Goal: Book appointment/travel/reservation

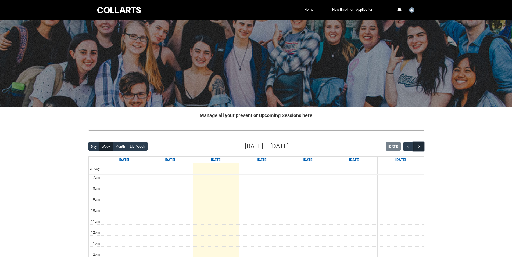
click at [422, 148] on button "button" at bounding box center [418, 146] width 10 height 9
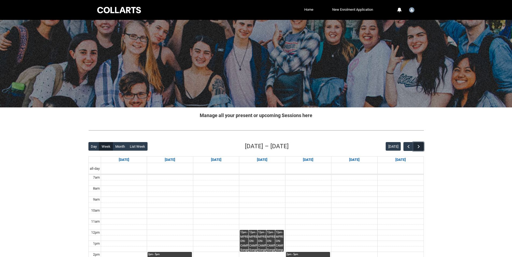
click at [422, 148] on button "button" at bounding box center [418, 146] width 10 height 9
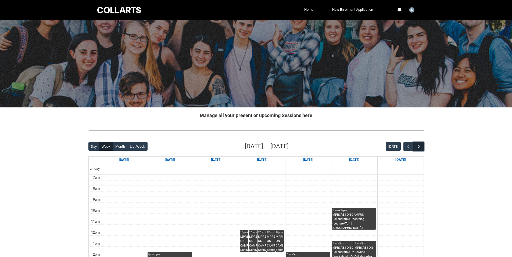
click at [422, 148] on button "button" at bounding box center [418, 146] width 10 height 9
click at [399, 146] on button "[DATE]" at bounding box center [392, 146] width 15 height 9
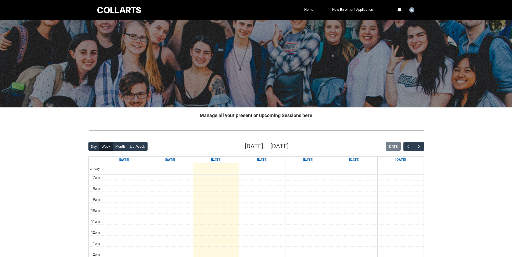
click at [403, 146] on div "[DATE]" at bounding box center [404, 146] width 38 height 9
click at [409, 146] on span "button" at bounding box center [408, 146] width 5 height 5
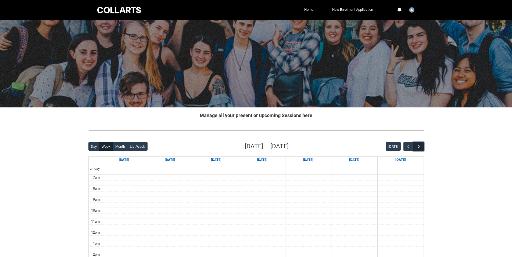
click at [420, 147] on span "button" at bounding box center [418, 146] width 5 height 5
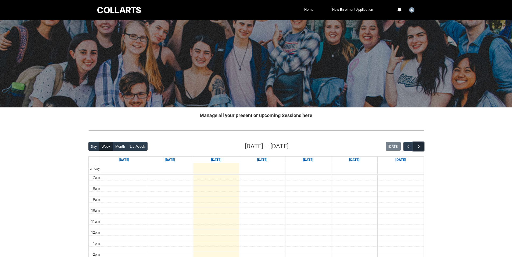
click at [420, 147] on span "button" at bounding box center [418, 146] width 5 height 5
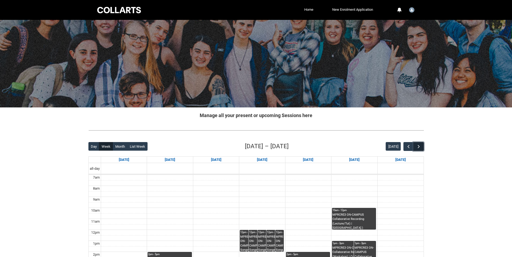
click at [420, 147] on span "button" at bounding box center [418, 146] width 5 height 5
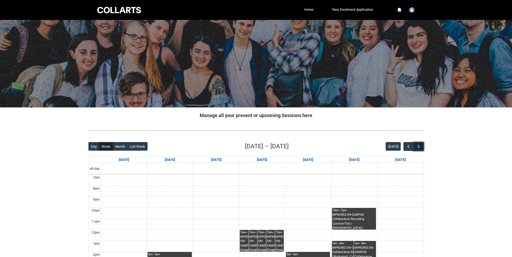
click at [420, 147] on span "button" at bounding box center [418, 146] width 5 height 5
click at [410, 146] on button "button" at bounding box center [408, 146] width 10 height 9
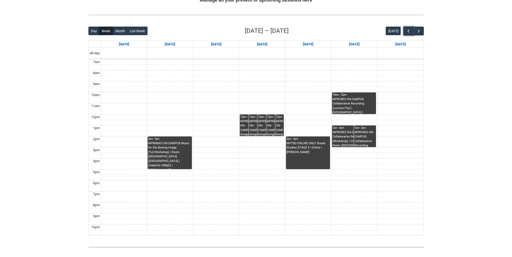
scroll to position [107, 0]
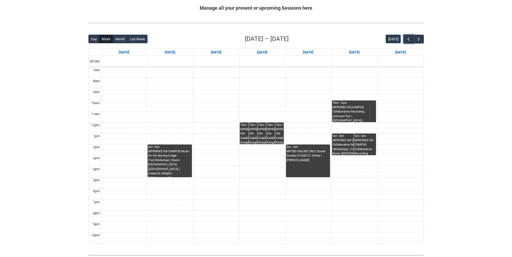
click at [349, 107] on div "MPRCRE3 ON-CAMPUS Collaborative Recording (Lecture/Tut) | [GEOGRAPHIC_DATA].) (…" at bounding box center [353, 113] width 43 height 17
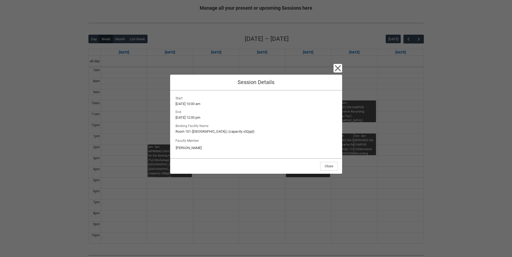
click at [384, 192] on div "Close Session Details Start [DATE] 10:00 am End [DATE] 12:00 pm Booking Facilit…" at bounding box center [256, 128] width 512 height 257
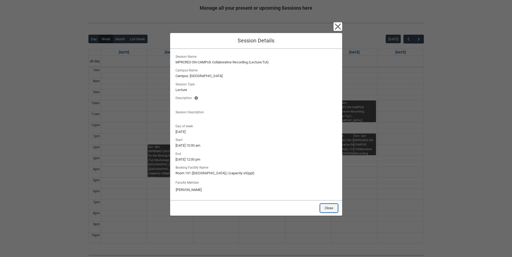
click at [326, 209] on button "Close" at bounding box center [329, 208] width 18 height 9
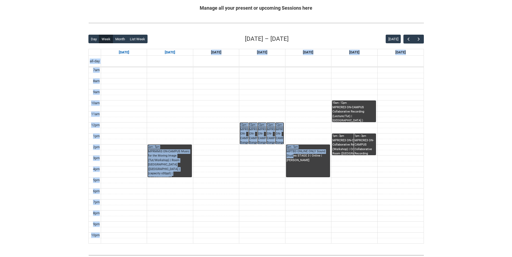
drag, startPoint x: 203, startPoint y: 51, endPoint x: 294, endPoint y: 154, distance: 137.1
click at [294, 154] on table "[DATE] [DATE] [DATE] [DATE] [DATE] [DATE] [DATE] all-day 7am 8am 9am 10am 11am …" at bounding box center [255, 146] width 335 height 195
click at [263, 157] on td at bounding box center [262, 159] width 322 height 6
click at [223, 101] on td at bounding box center [262, 103] width 322 height 6
click at [263, 149] on td at bounding box center [262, 148] width 322 height 6
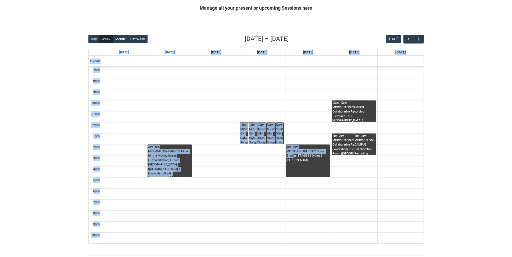
click at [257, 153] on td at bounding box center [262, 153] width 322 height 6
click at [254, 155] on tbody "7am 8am 9am 10am 11am 12pm 1pm 2pm 3pm 4pm 5pm 6pm 7pm 8pm 9pm 10pm" at bounding box center [256, 155] width 335 height 176
click at [249, 157] on td at bounding box center [262, 159] width 322 height 6
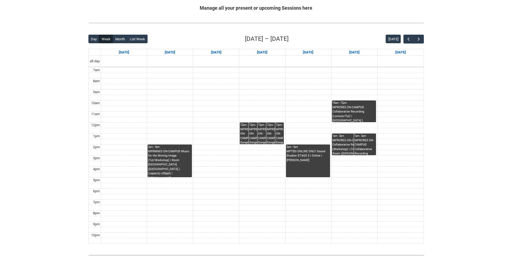
click at [175, 80] on td at bounding box center [262, 81] width 322 height 6
click at [210, 41] on div "Day Week Month List Week [DATE] – [DATE] [DATE]" at bounding box center [255, 38] width 335 height 9
click at [210, 39] on div "Day Week Month List Week [DATE] – [DATE] [DATE]" at bounding box center [255, 38] width 335 height 9
click at [406, 42] on button "button" at bounding box center [408, 39] width 10 height 9
click at [406, 41] on span "button" at bounding box center [408, 39] width 5 height 5
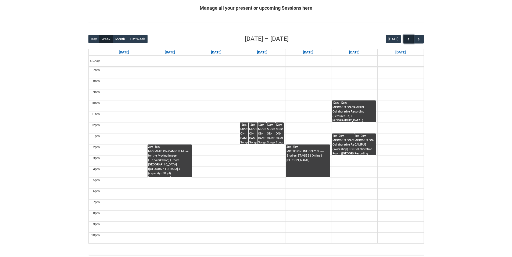
click at [406, 41] on span "button" at bounding box center [408, 39] width 5 height 5
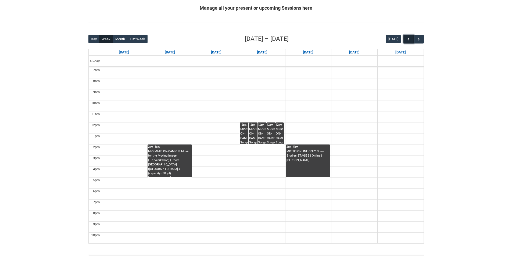
click at [406, 41] on span "button" at bounding box center [408, 39] width 5 height 5
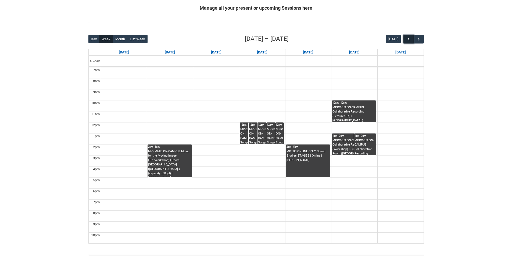
click at [406, 41] on span "button" at bounding box center [408, 39] width 5 height 5
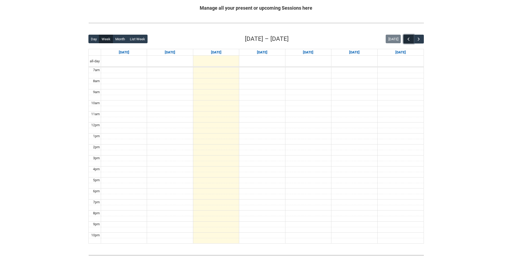
click at [406, 41] on span "button" at bounding box center [408, 39] width 5 height 5
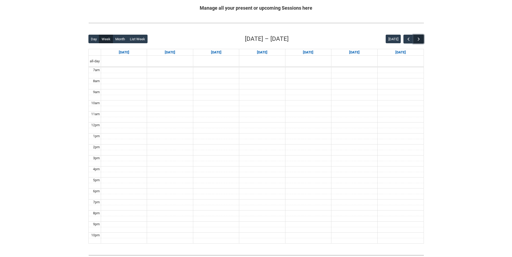
click at [421, 41] on button "button" at bounding box center [418, 39] width 10 height 9
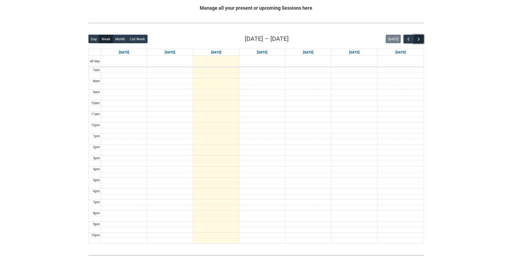
click at [421, 41] on button "button" at bounding box center [418, 39] width 10 height 9
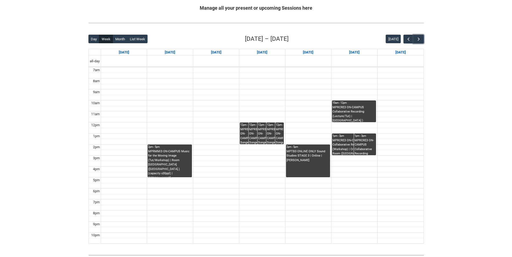
drag, startPoint x: 168, startPoint y: 97, endPoint x: 424, endPoint y: 213, distance: 281.6
click at [424, 215] on div "Back Loading... This page should update in a few seconds... Day Week Month List…" at bounding box center [256, 139] width 344 height 218
click at [419, 38] on span "button" at bounding box center [418, 39] width 5 height 5
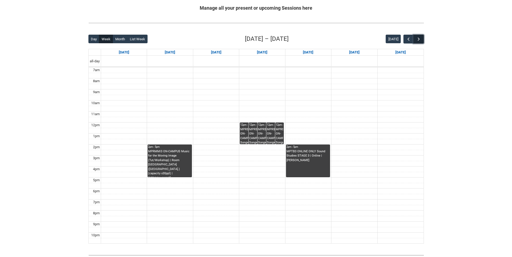
click at [420, 42] on button "button" at bounding box center [418, 39] width 10 height 9
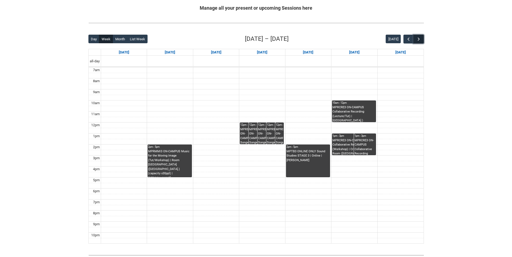
click at [422, 38] on button "button" at bounding box center [418, 39] width 10 height 9
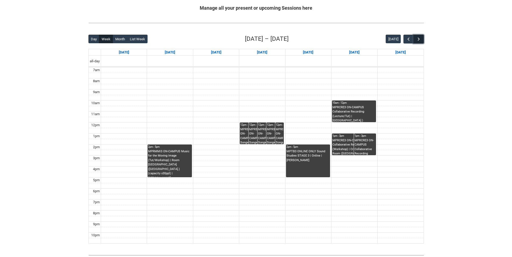
click at [422, 38] on button "button" at bounding box center [418, 39] width 10 height 9
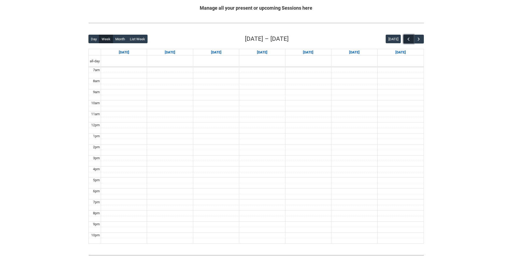
click at [405, 39] on button "button" at bounding box center [408, 39] width 10 height 9
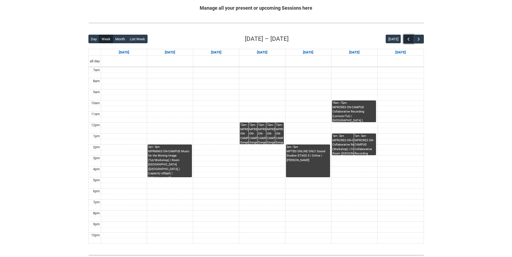
click at [410, 40] on span "button" at bounding box center [408, 39] width 5 height 5
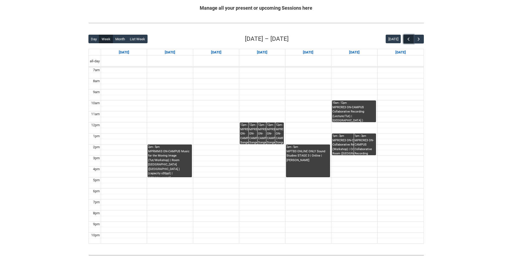
click at [410, 40] on span "button" at bounding box center [408, 39] width 5 height 5
click at [411, 40] on button "button" at bounding box center [408, 39] width 10 height 9
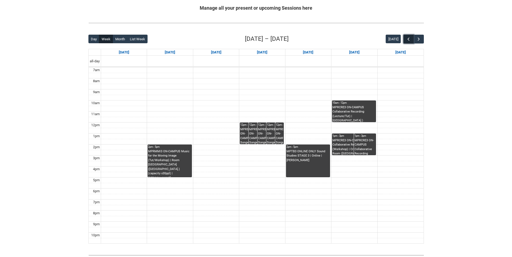
click at [411, 40] on button "button" at bounding box center [408, 39] width 10 height 9
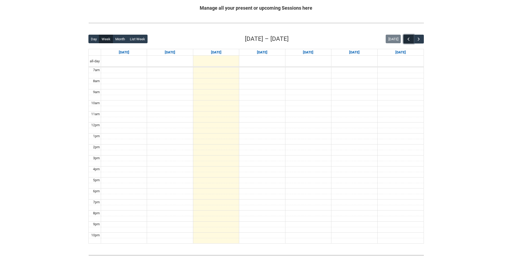
click at [411, 40] on button "button" at bounding box center [408, 39] width 10 height 9
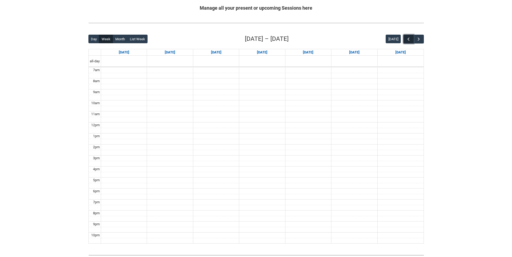
click at [411, 40] on button "button" at bounding box center [408, 39] width 10 height 9
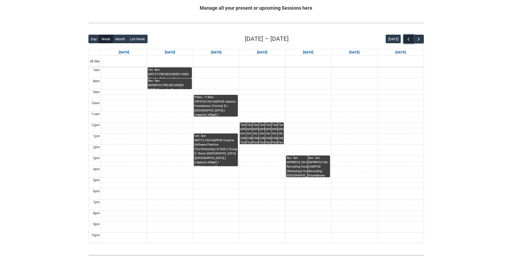
click at [411, 40] on button "button" at bounding box center [408, 39] width 10 height 9
click at [421, 40] on span "button" at bounding box center [418, 39] width 5 height 5
click at [417, 41] on span "button" at bounding box center [418, 39] width 5 height 5
click at [421, 41] on button "button" at bounding box center [418, 39] width 10 height 9
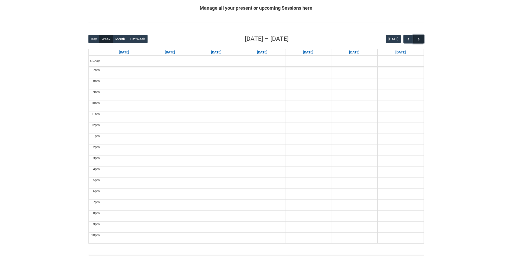
click at [415, 40] on button "button" at bounding box center [418, 39] width 10 height 9
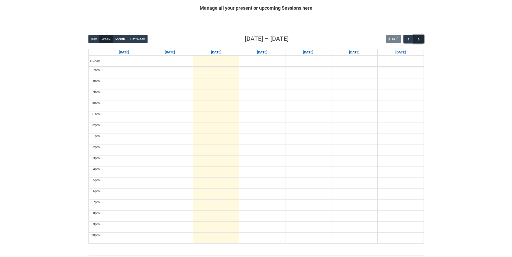
click at [415, 40] on button "button" at bounding box center [418, 39] width 10 height 9
